Goal: Go to known website: Go to known website

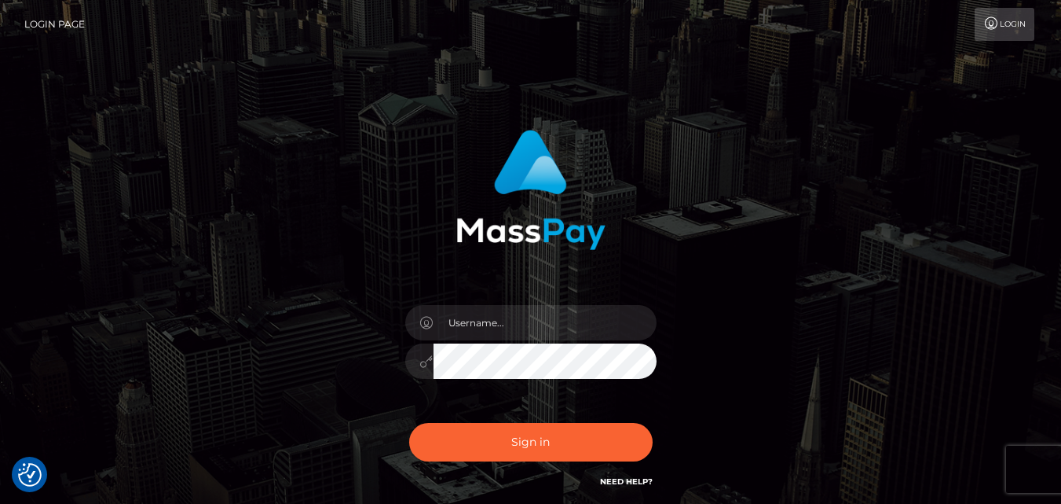
checkbox input "true"
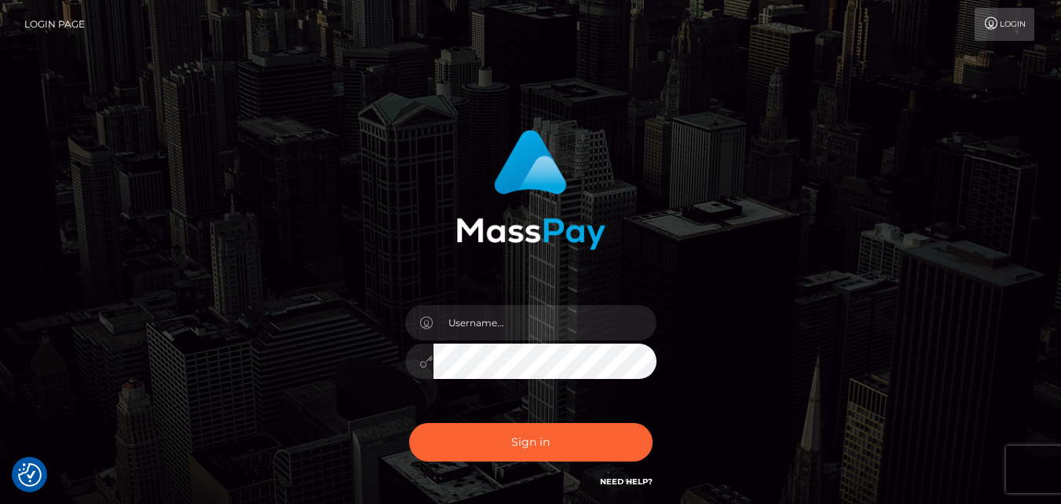
checkbox input "true"
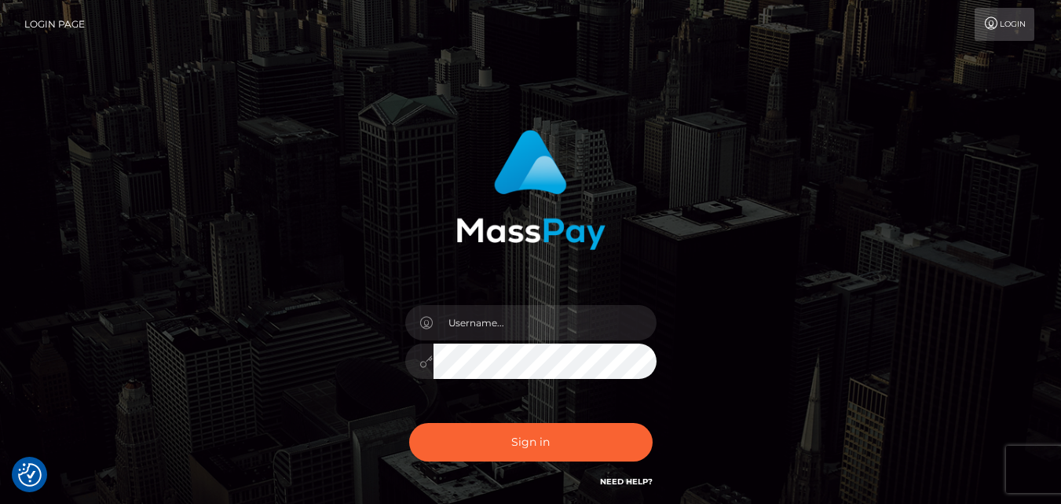
checkbox input "true"
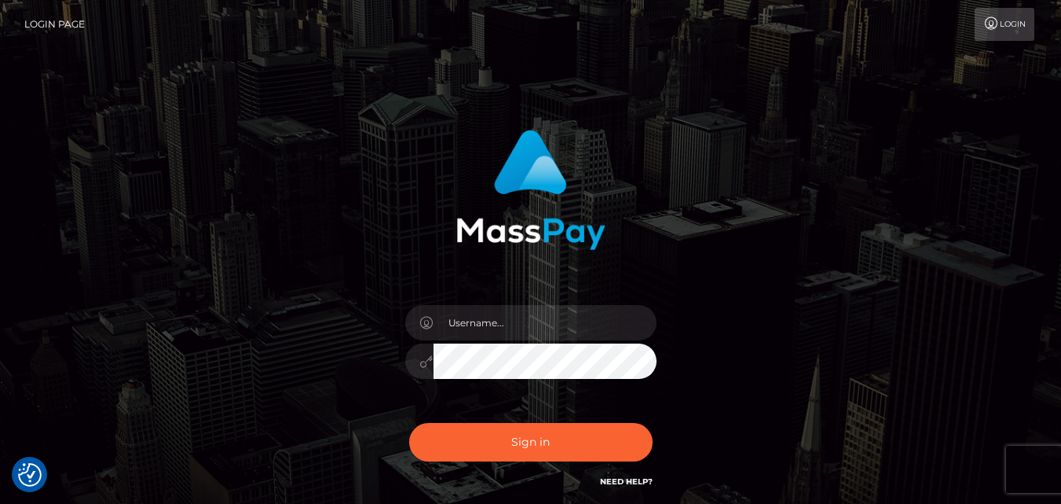
checkbox input "true"
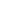
checkbox input "true"
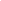
checkbox input "true"
